Goal: Task Accomplishment & Management: Use online tool/utility

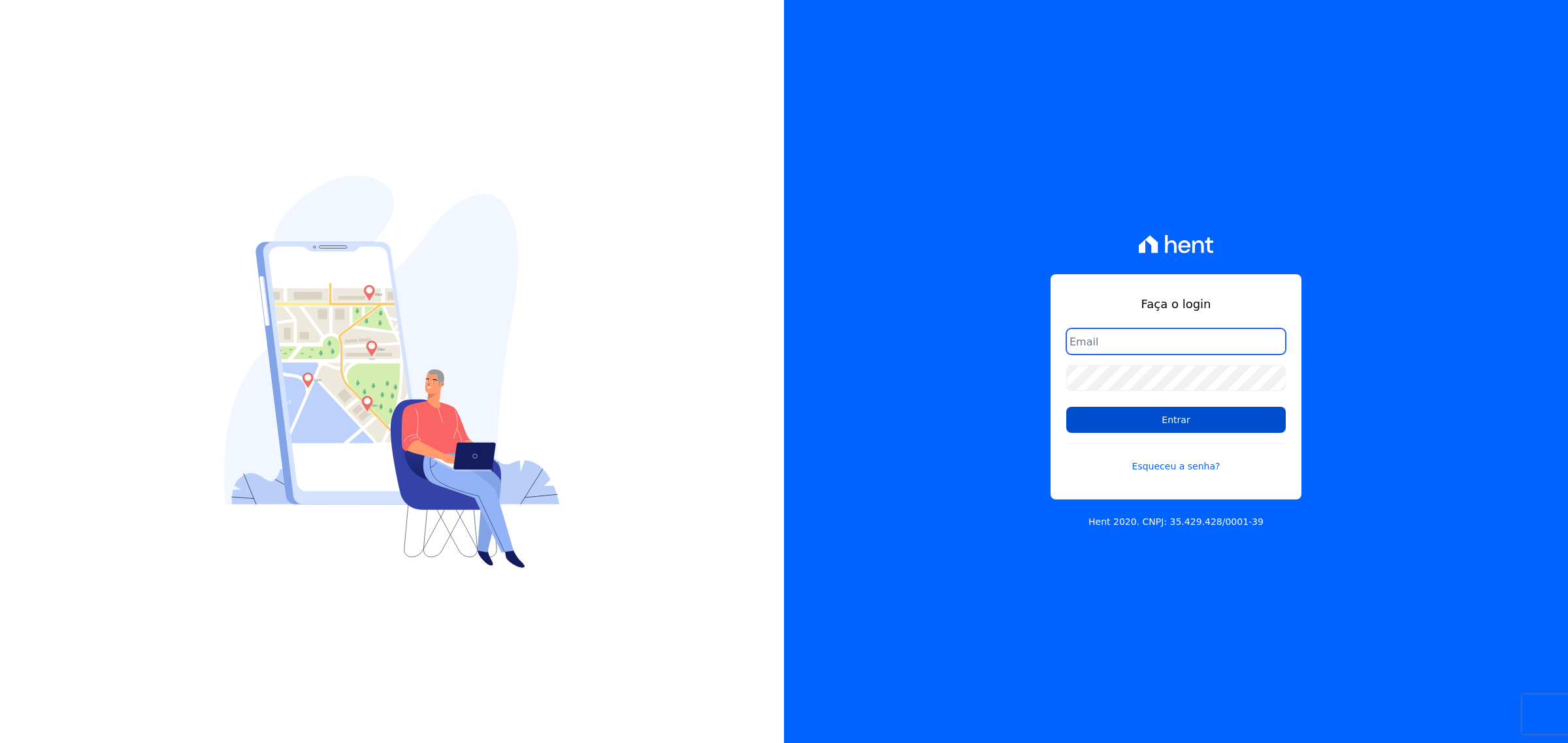
type input "[PERSON_NAME][EMAIL_ADDRESS][DOMAIN_NAME]"
click at [1184, 426] on input "Entrar" at bounding box center [1176, 420] width 220 height 26
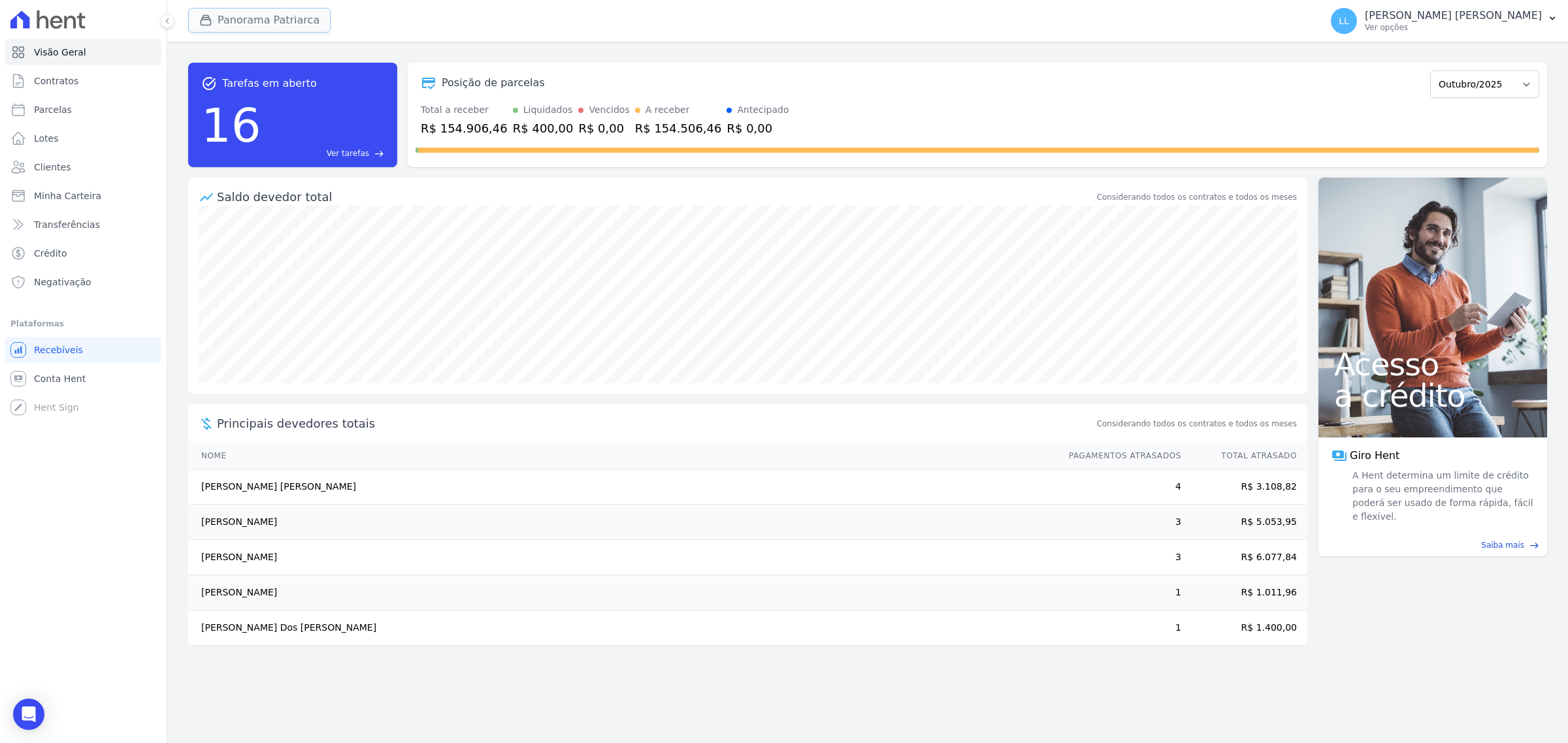
click at [268, 29] on button "Panorama Patriarca" at bounding box center [260, 20] width 143 height 25
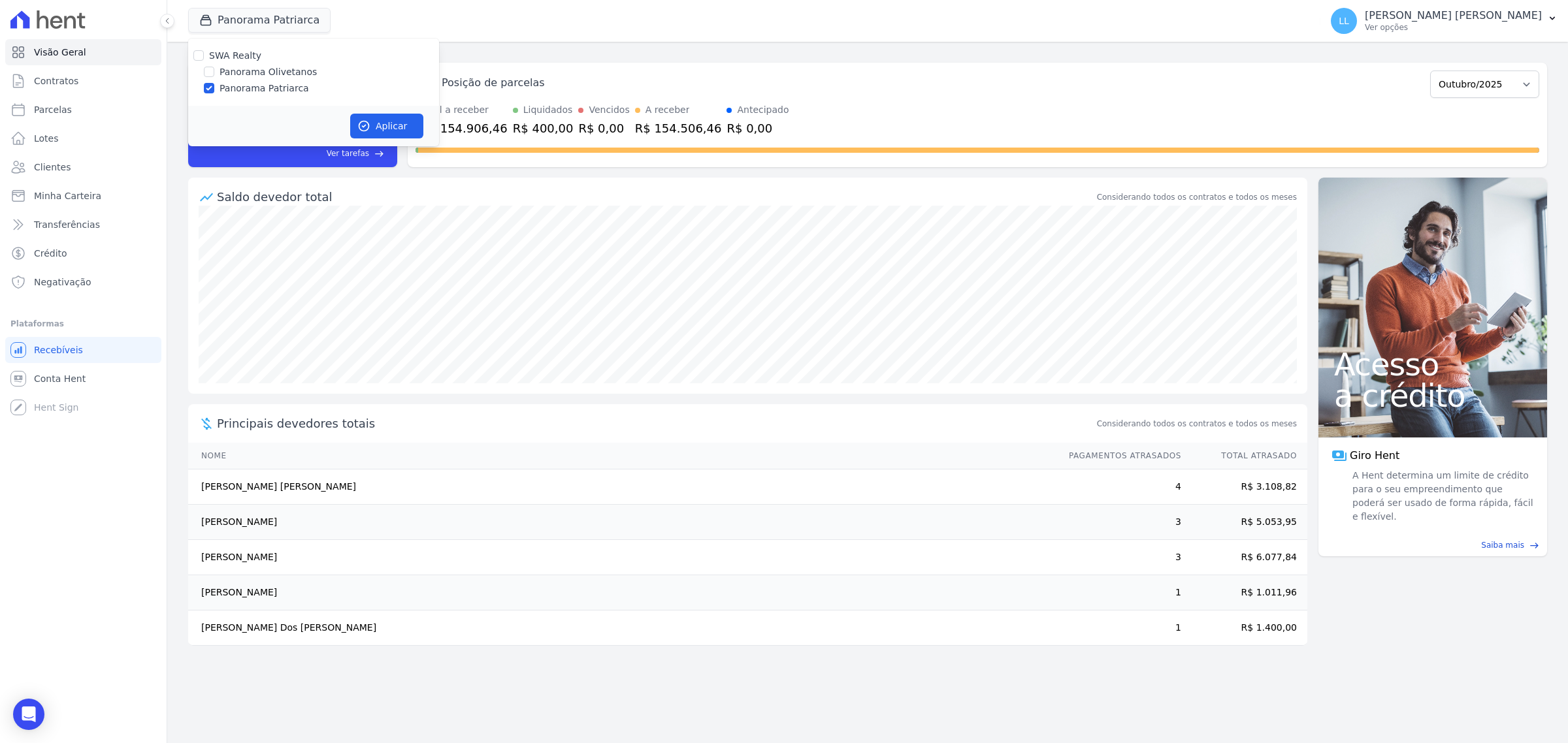
click at [245, 78] on label "Panorama Olivetanos" at bounding box center [268, 72] width 97 height 13
click at [214, 77] on input "Panorama Olivetanos" at bounding box center [208, 71] width 10 height 10
checkbox input "true"
drag, startPoint x: 253, startPoint y: 86, endPoint x: 323, endPoint y: 107, distance: 73.1
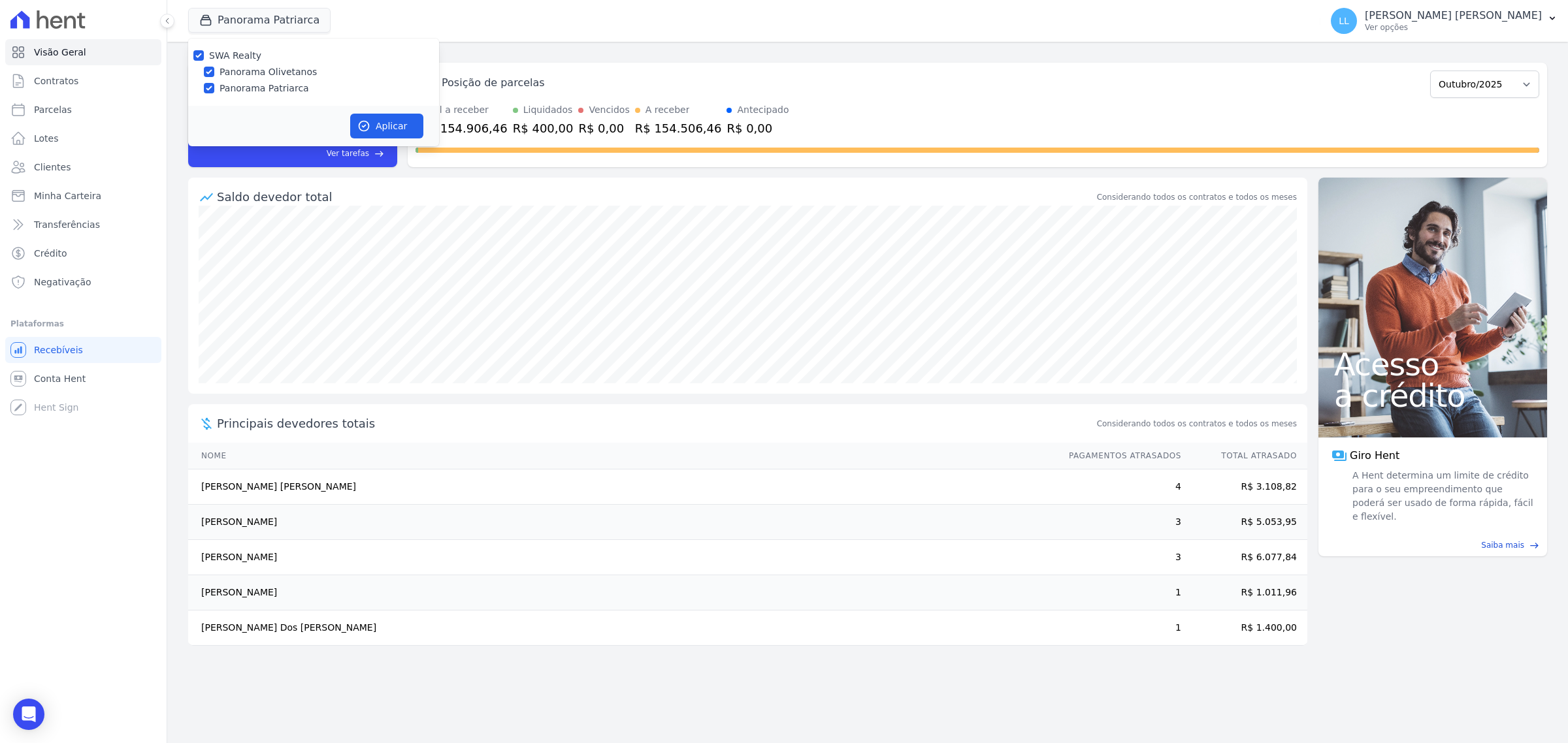
click at [253, 87] on label "Panorama Patriarca" at bounding box center [265, 88] width 89 height 13
click at [214, 87] on input "Panorama Patriarca" at bounding box center [208, 88] width 10 height 10
checkbox input "false"
click at [366, 116] on button "Aplicar" at bounding box center [386, 126] width 73 height 25
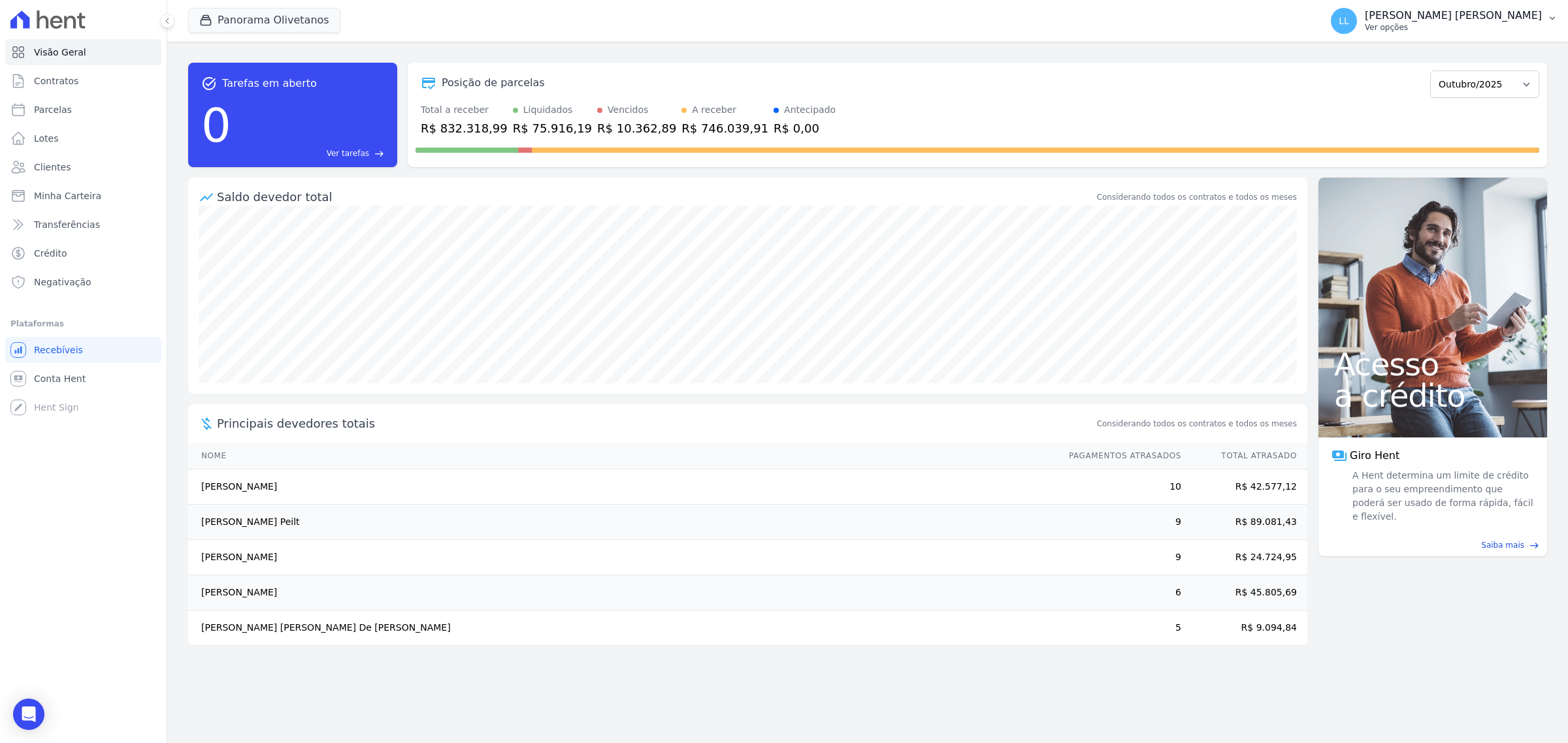
click at [1467, 8] on div "LL Leandro Lima Rodrigues Ver opções" at bounding box center [1437, 20] width 211 height 26
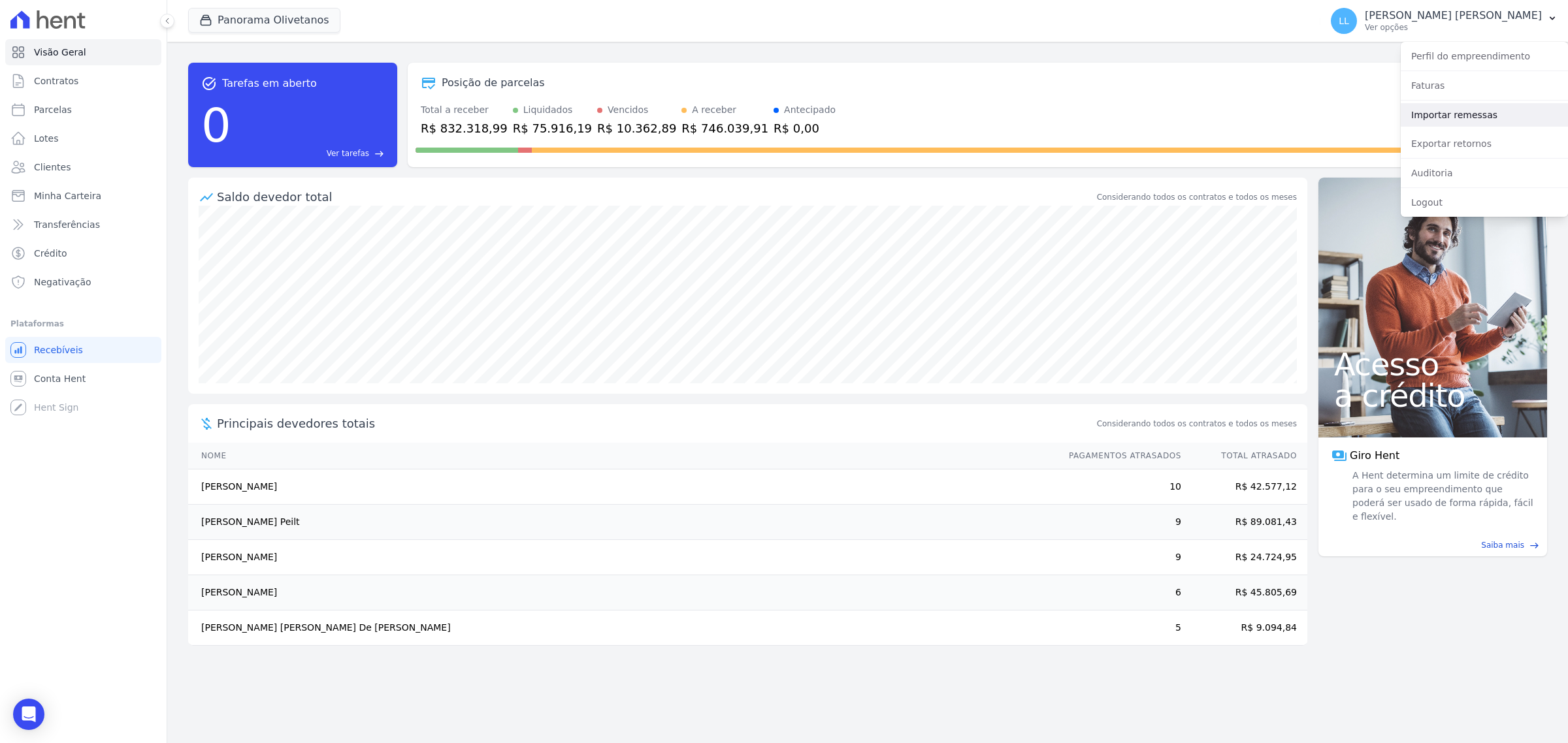
click at [1459, 115] on link "Importar remessas" at bounding box center [1484, 114] width 167 height 24
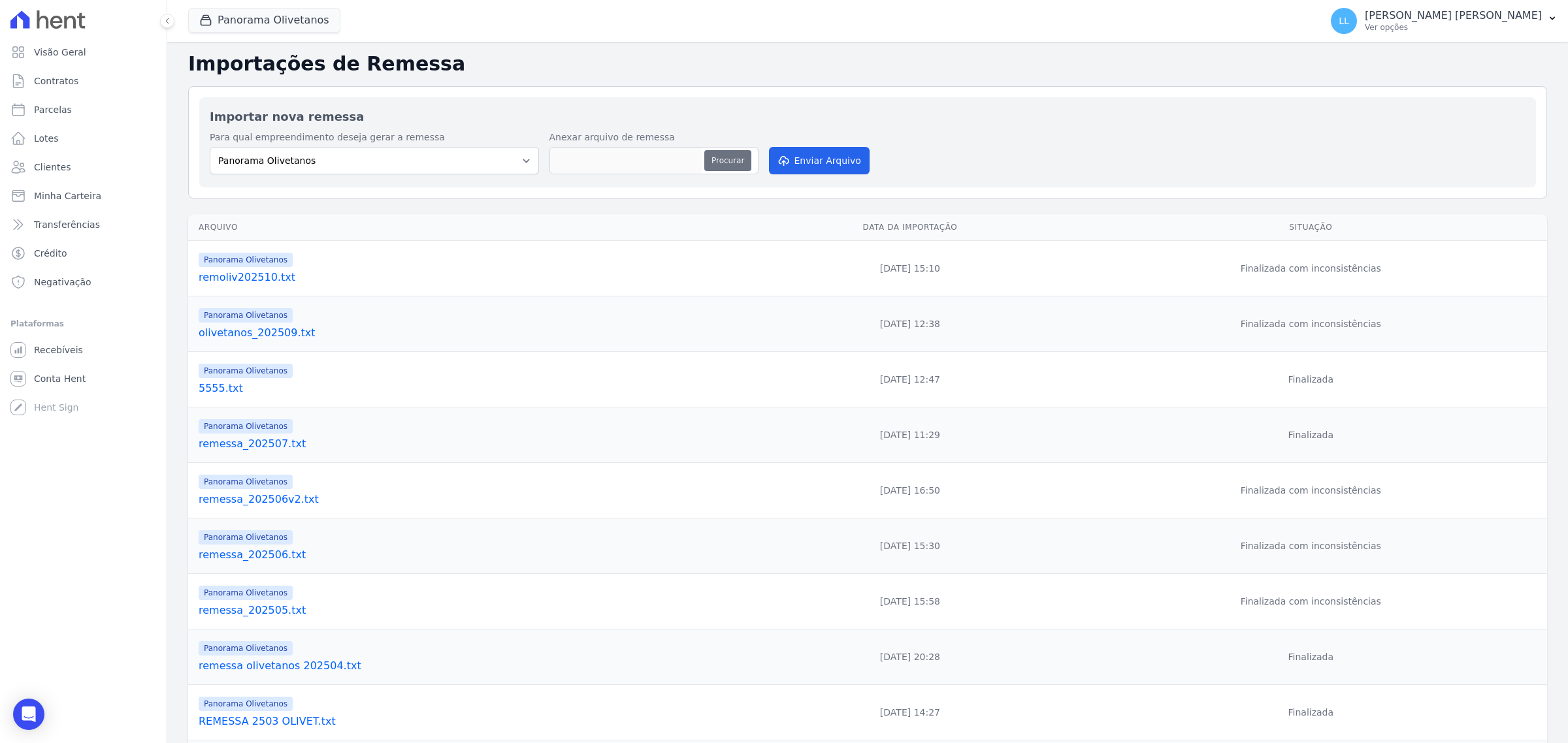
click at [713, 167] on button "Procurar" at bounding box center [727, 161] width 47 height 21
type input "remessa2025100701.txt"
click at [827, 165] on button "Enviar Arquivo" at bounding box center [819, 161] width 101 height 28
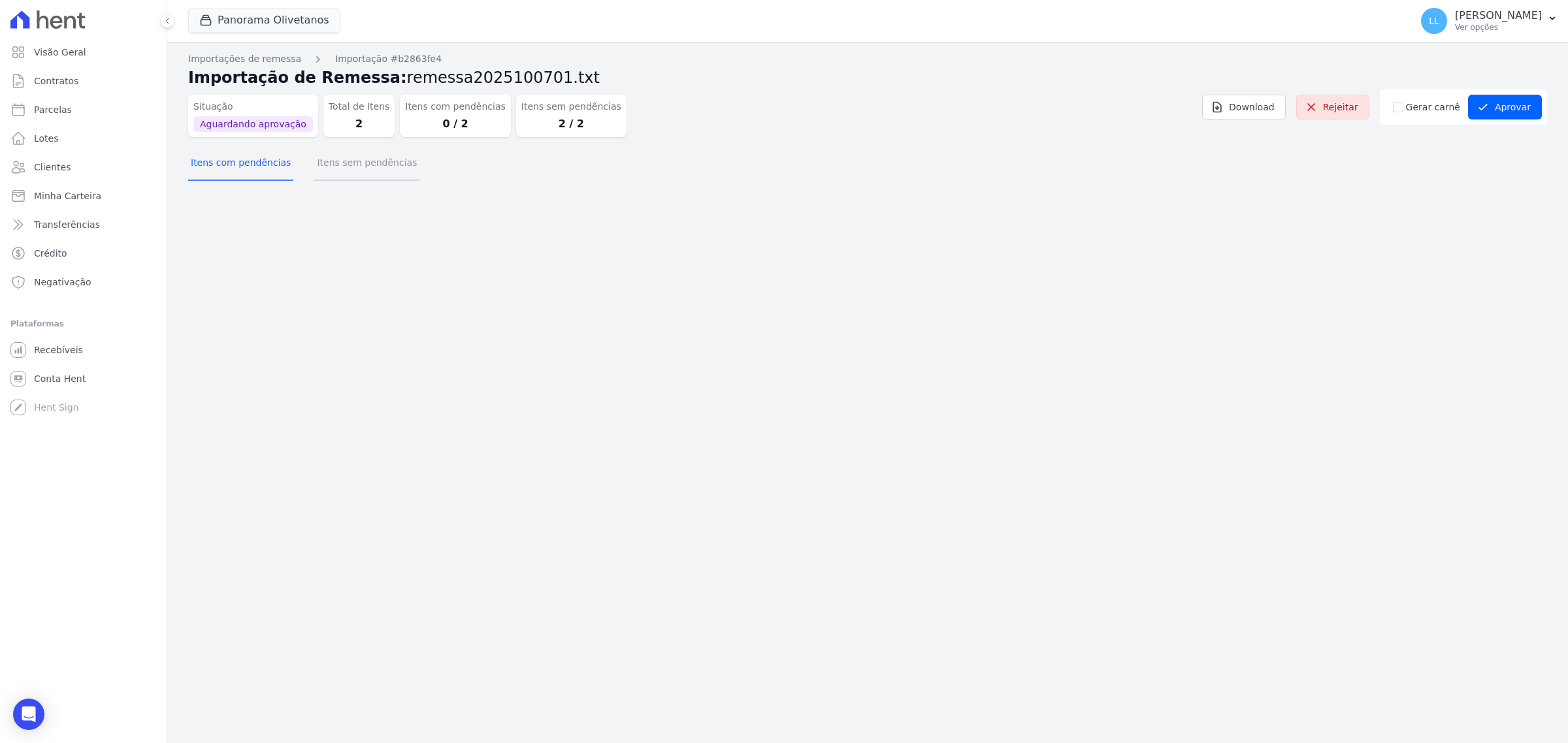
click at [362, 170] on button "Itens sem pendências" at bounding box center [366, 165] width 106 height 34
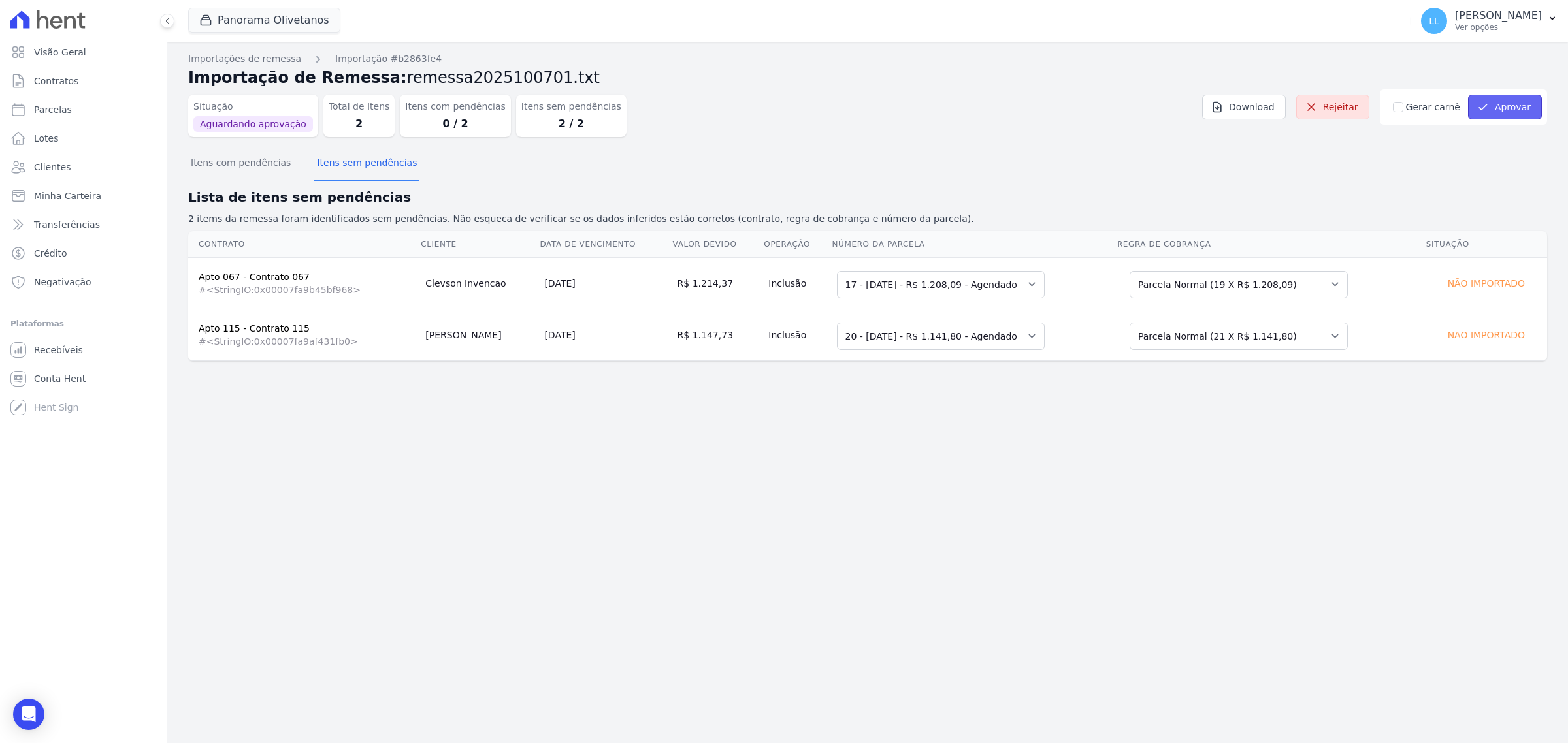
click at [1514, 102] on button "Aprovar" at bounding box center [1505, 108] width 74 height 25
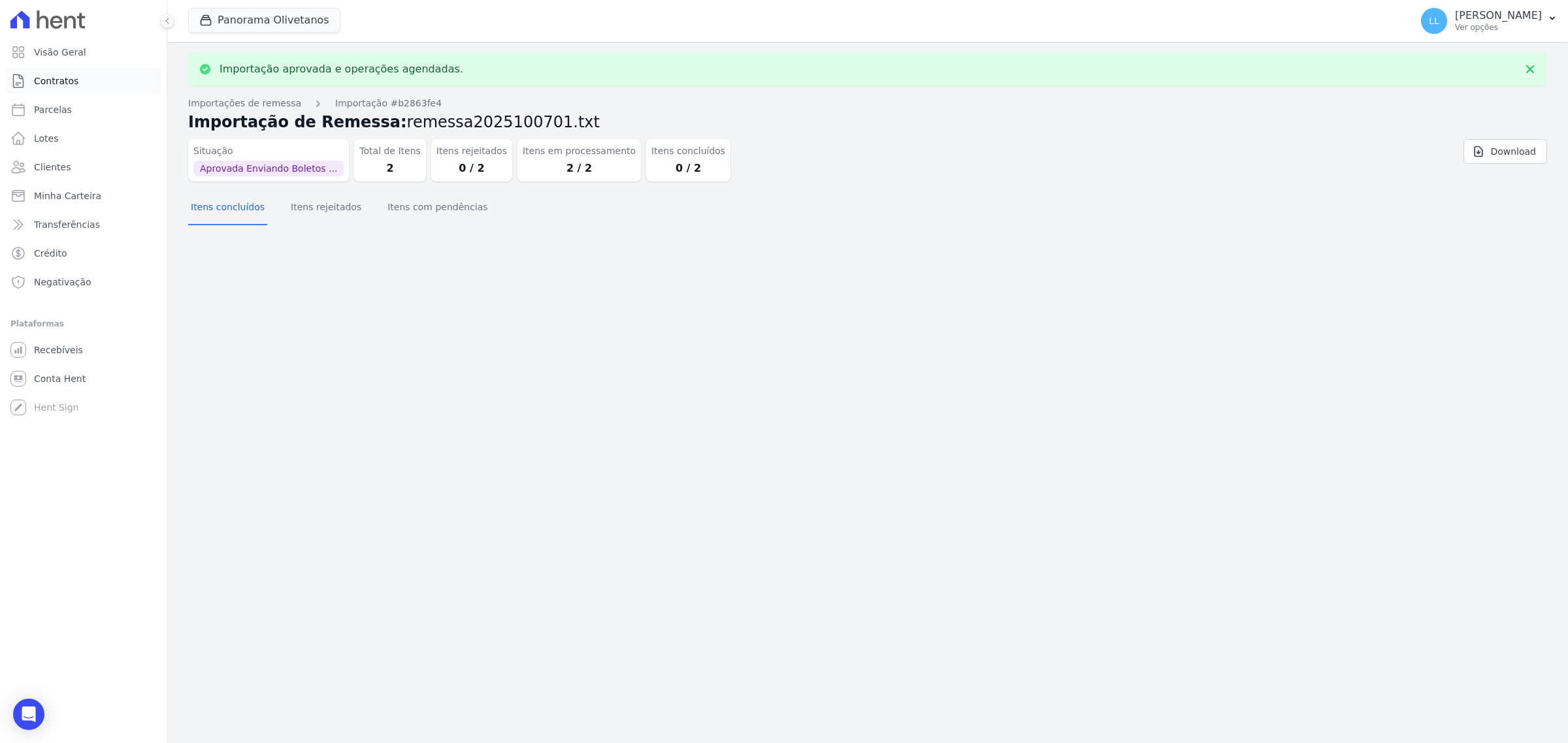
click at [72, 82] on span "Contratos" at bounding box center [56, 81] width 45 height 13
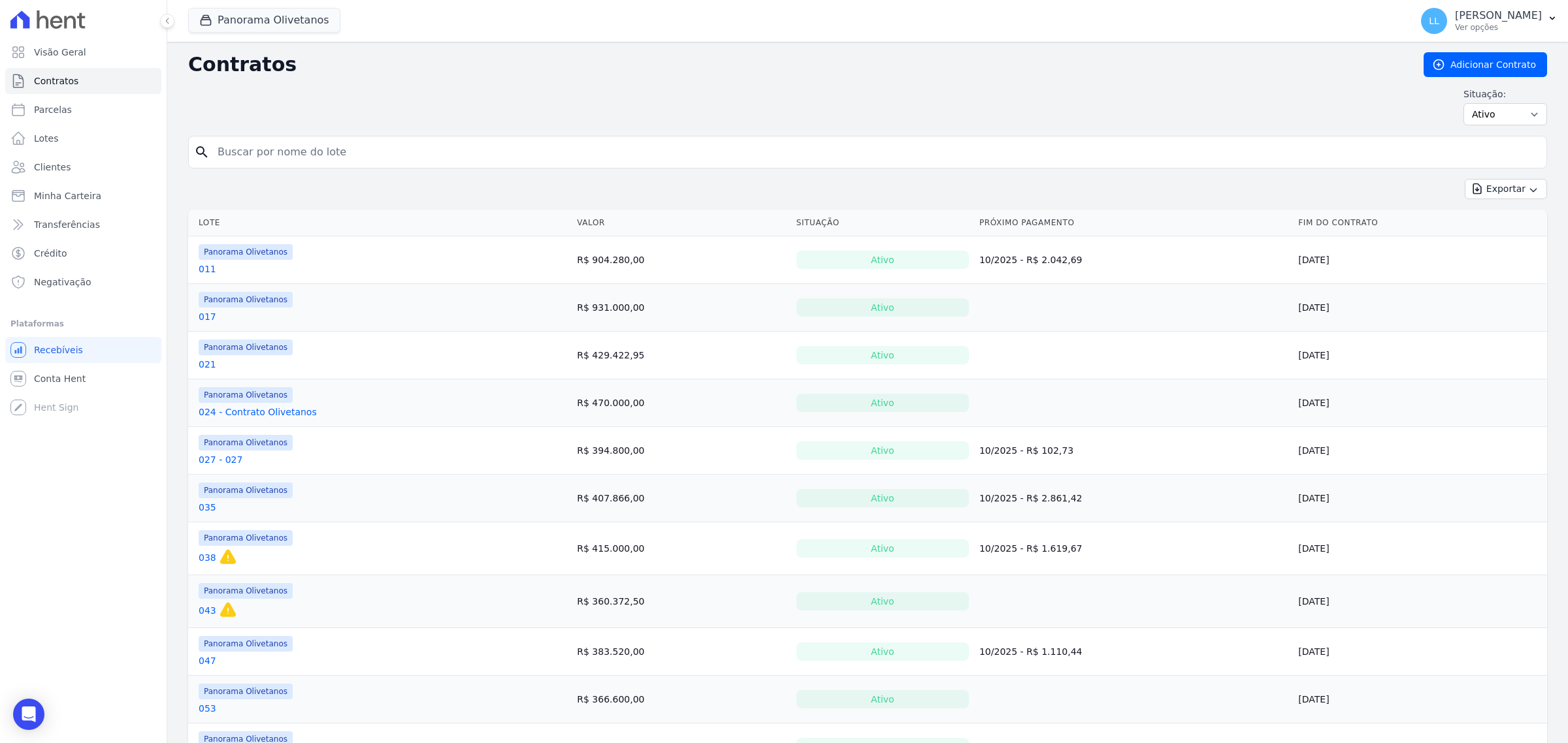
click at [351, 155] on input "search" at bounding box center [874, 151] width 1331 height 26
type input "115"
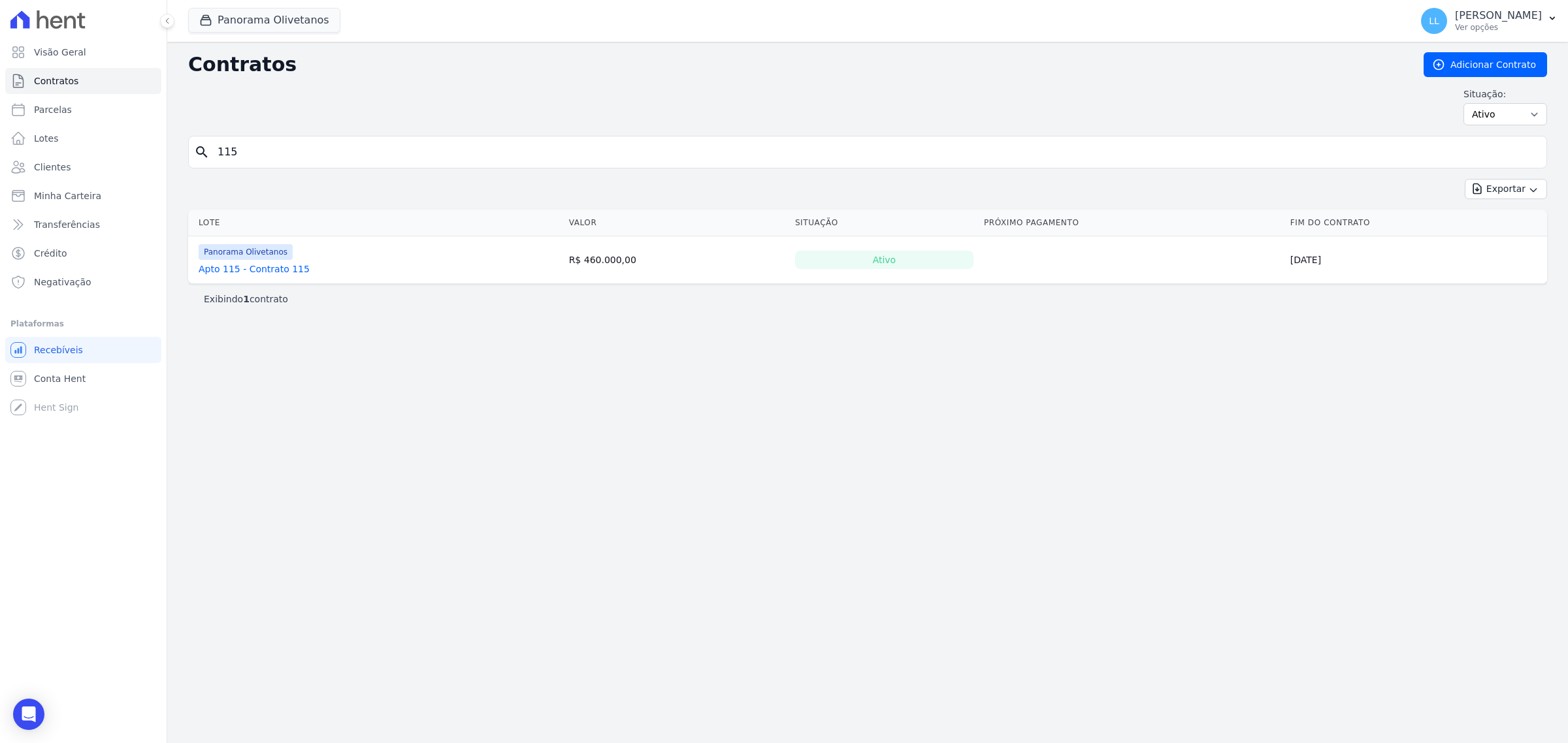
click at [283, 264] on link "Apto 115 - Contrato 115" at bounding box center [254, 269] width 111 height 13
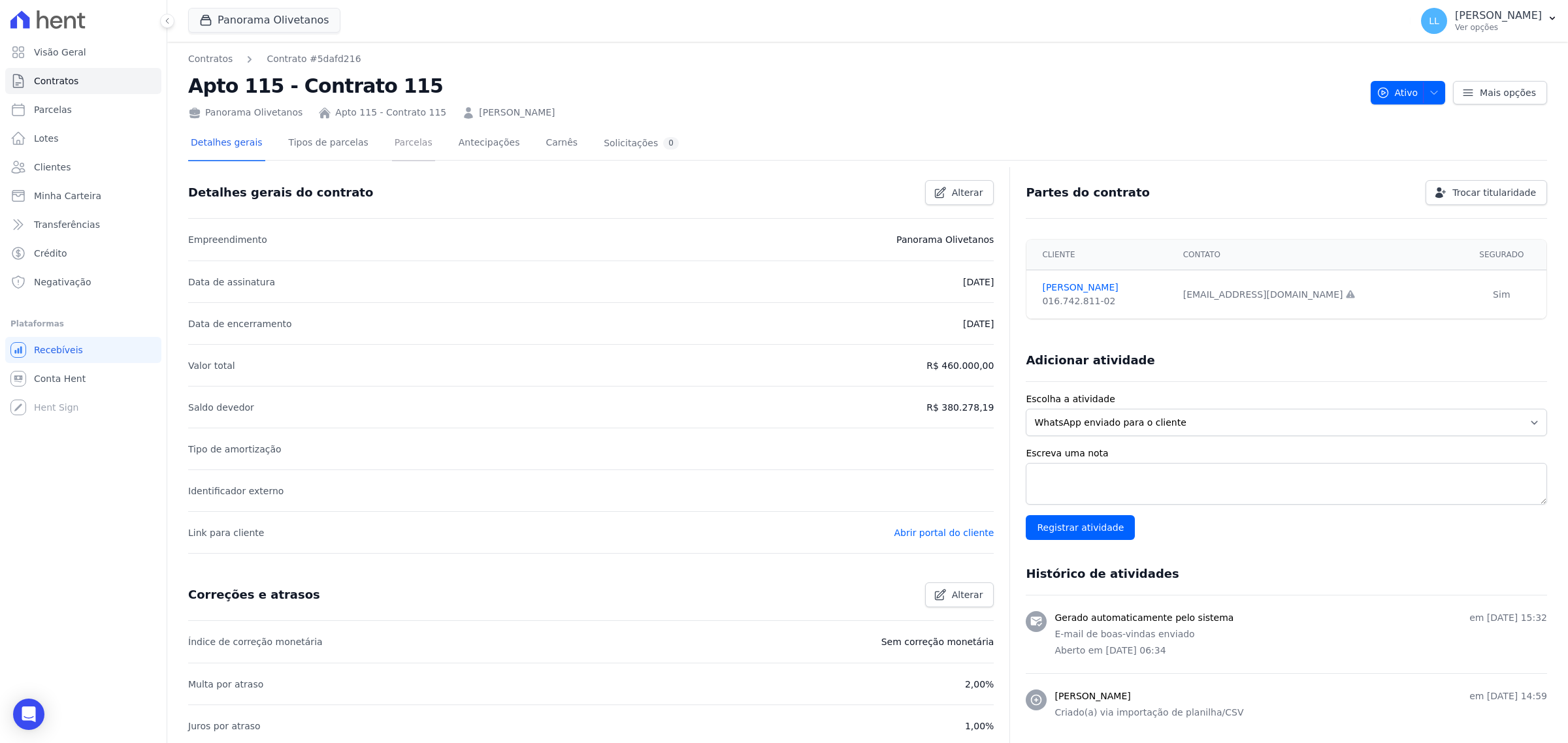
click at [403, 137] on link "Parcelas" at bounding box center [413, 144] width 43 height 34
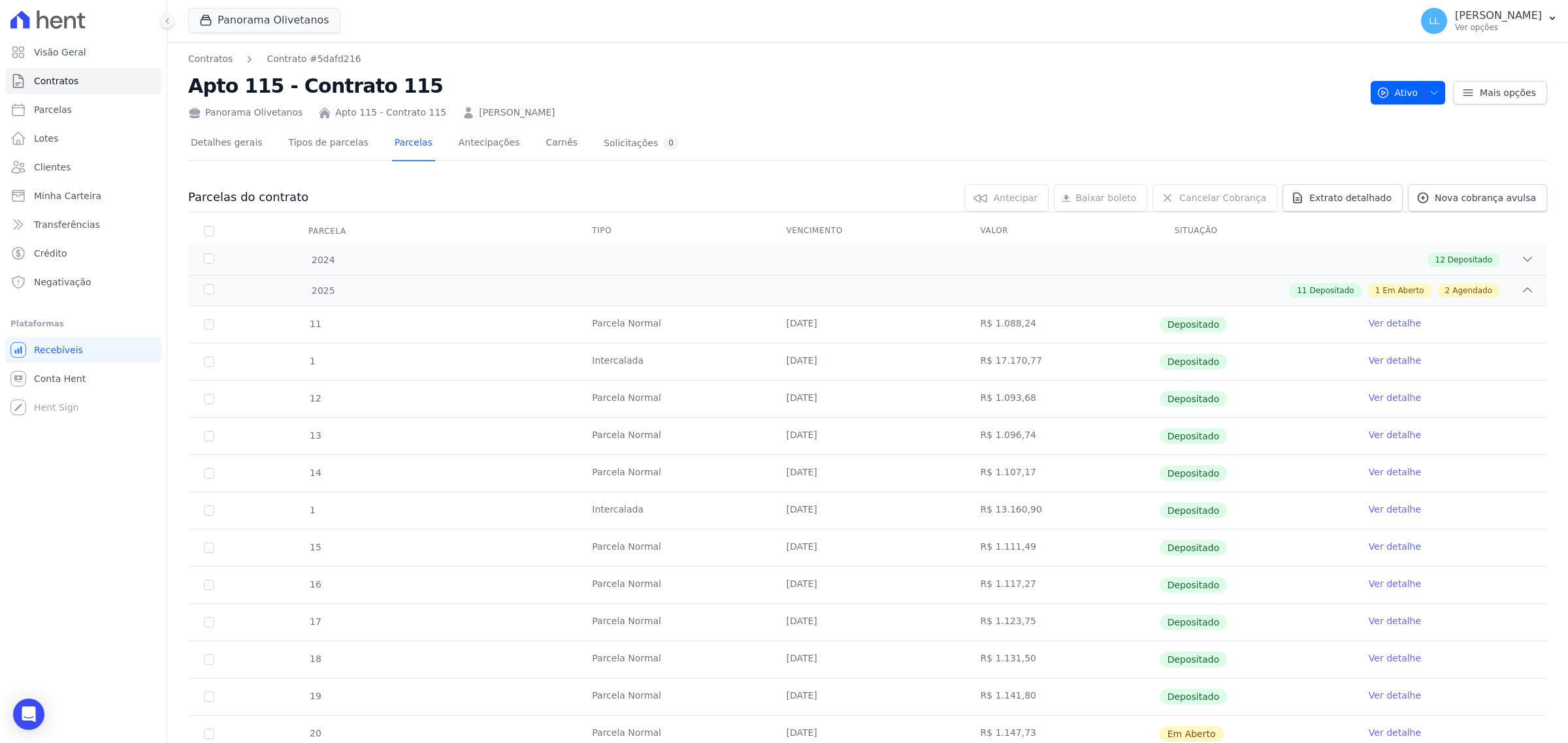
scroll to position [155, 0]
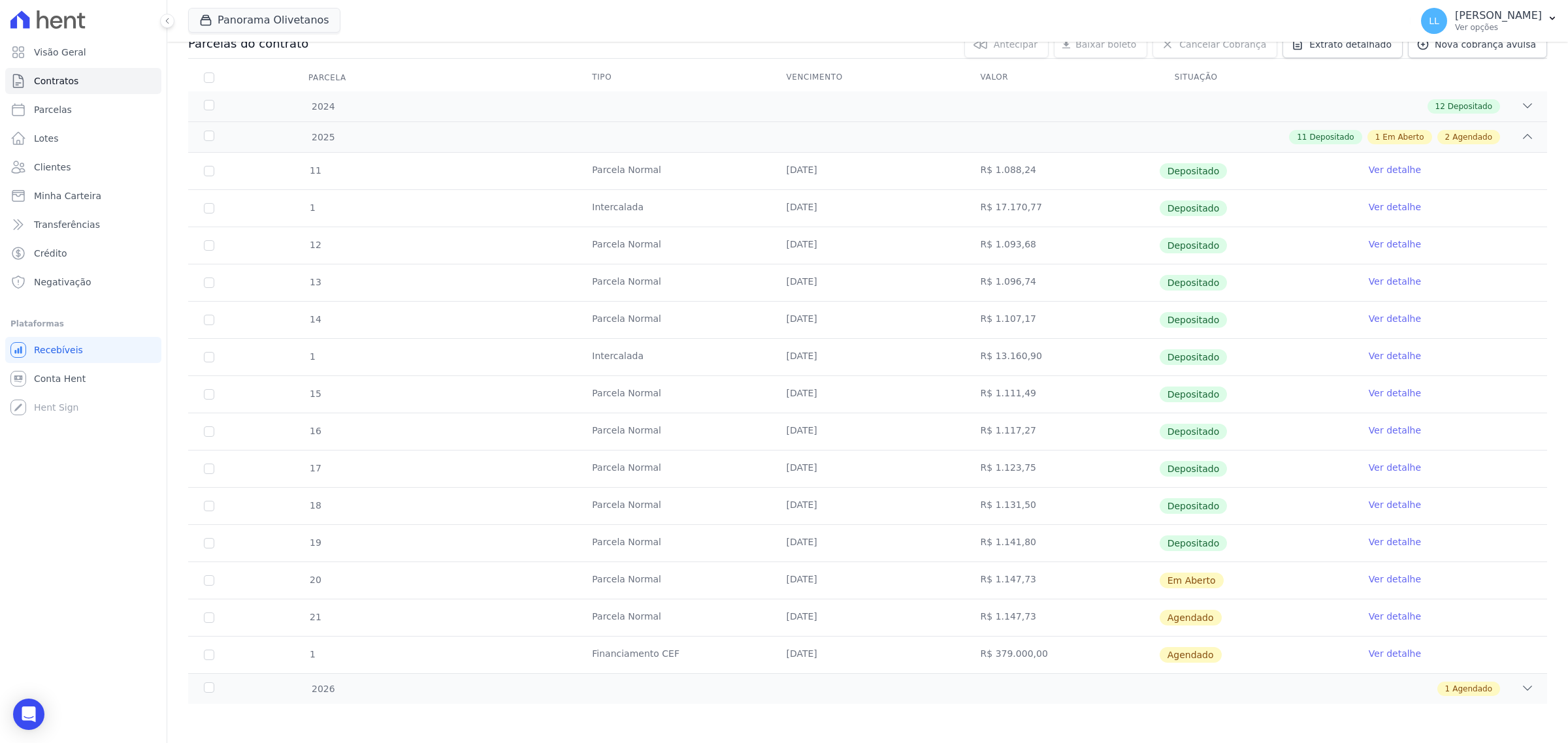
click at [1388, 576] on link "Ver detalhe" at bounding box center [1395, 579] width 52 height 13
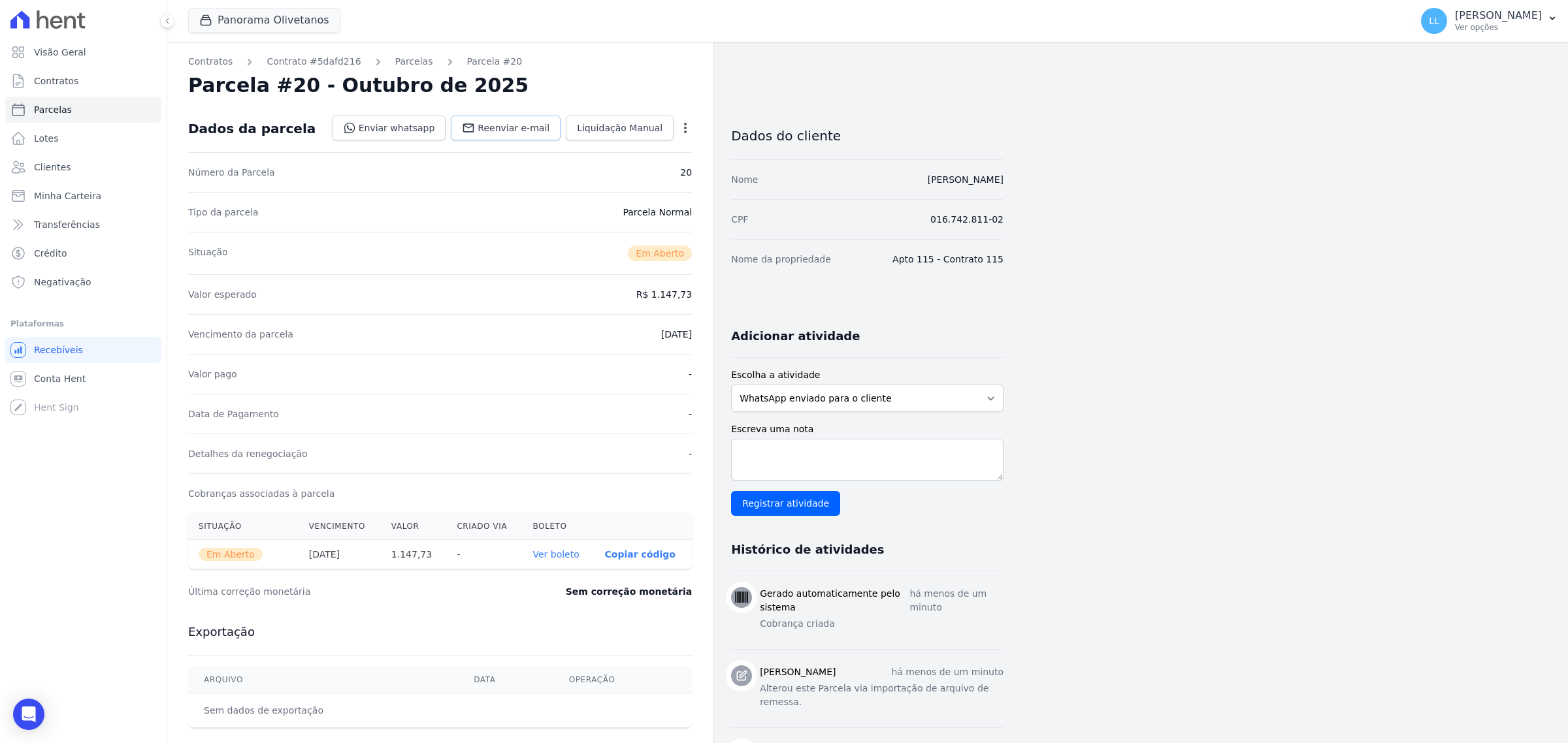
click at [524, 132] on span "Reenviar e-mail" at bounding box center [514, 128] width 72 height 13
click at [395, 122] on link "Enviar whatsapp" at bounding box center [389, 128] width 114 height 25
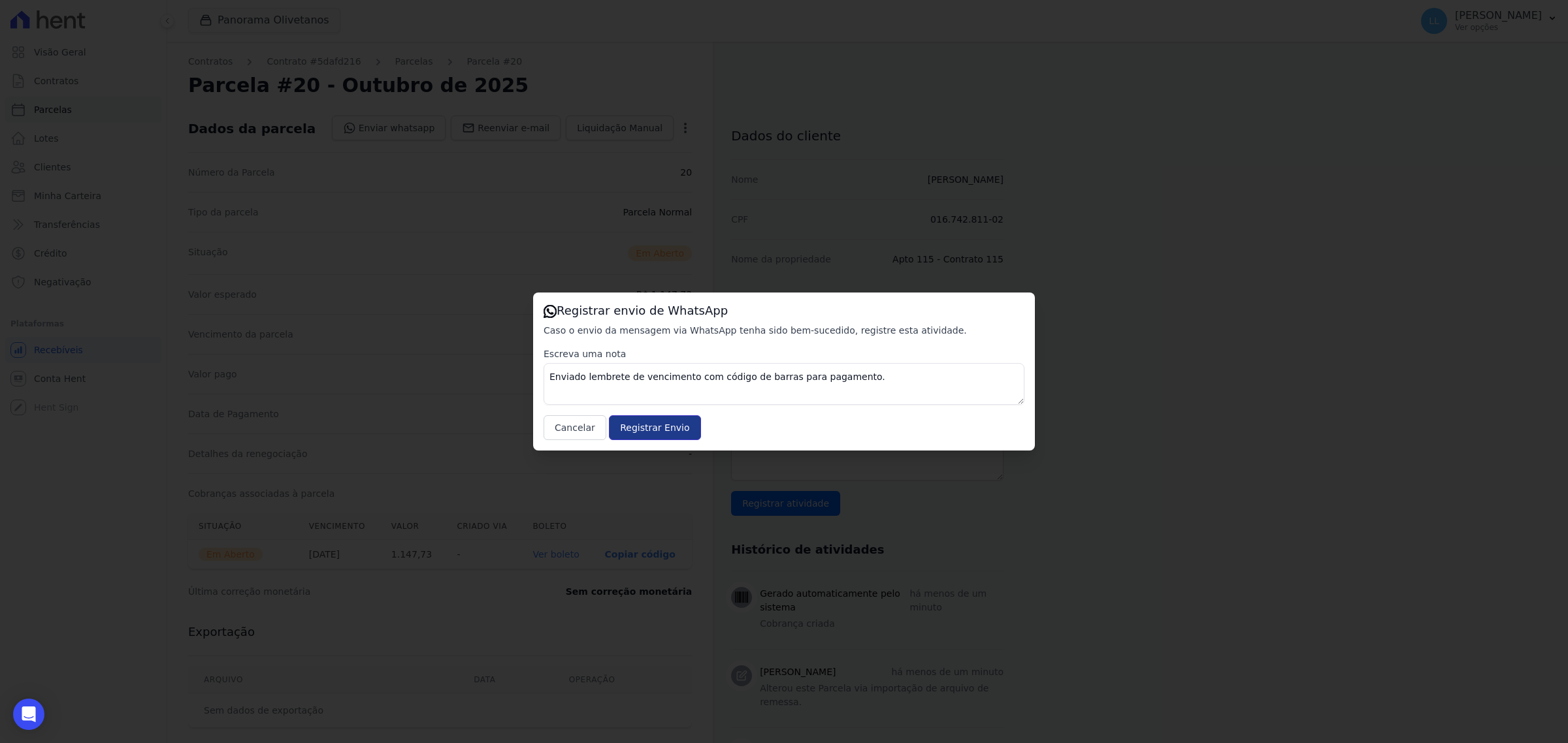
click at [654, 430] on input "Registrar Envio" at bounding box center [655, 428] width 91 height 25
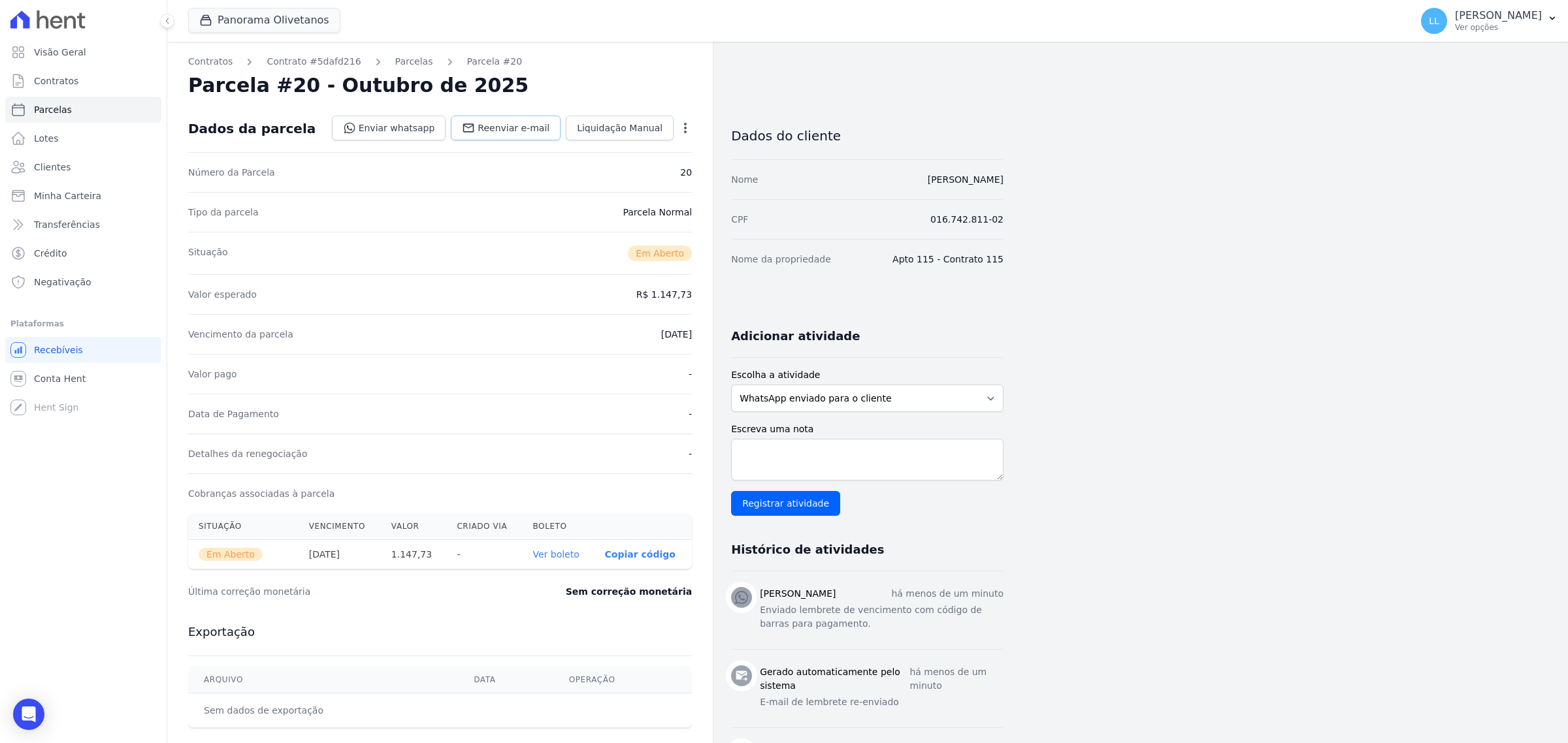
click at [510, 127] on span "Reenviar e-mail" at bounding box center [514, 128] width 72 height 13
